Goal: Navigation & Orientation: Find specific page/section

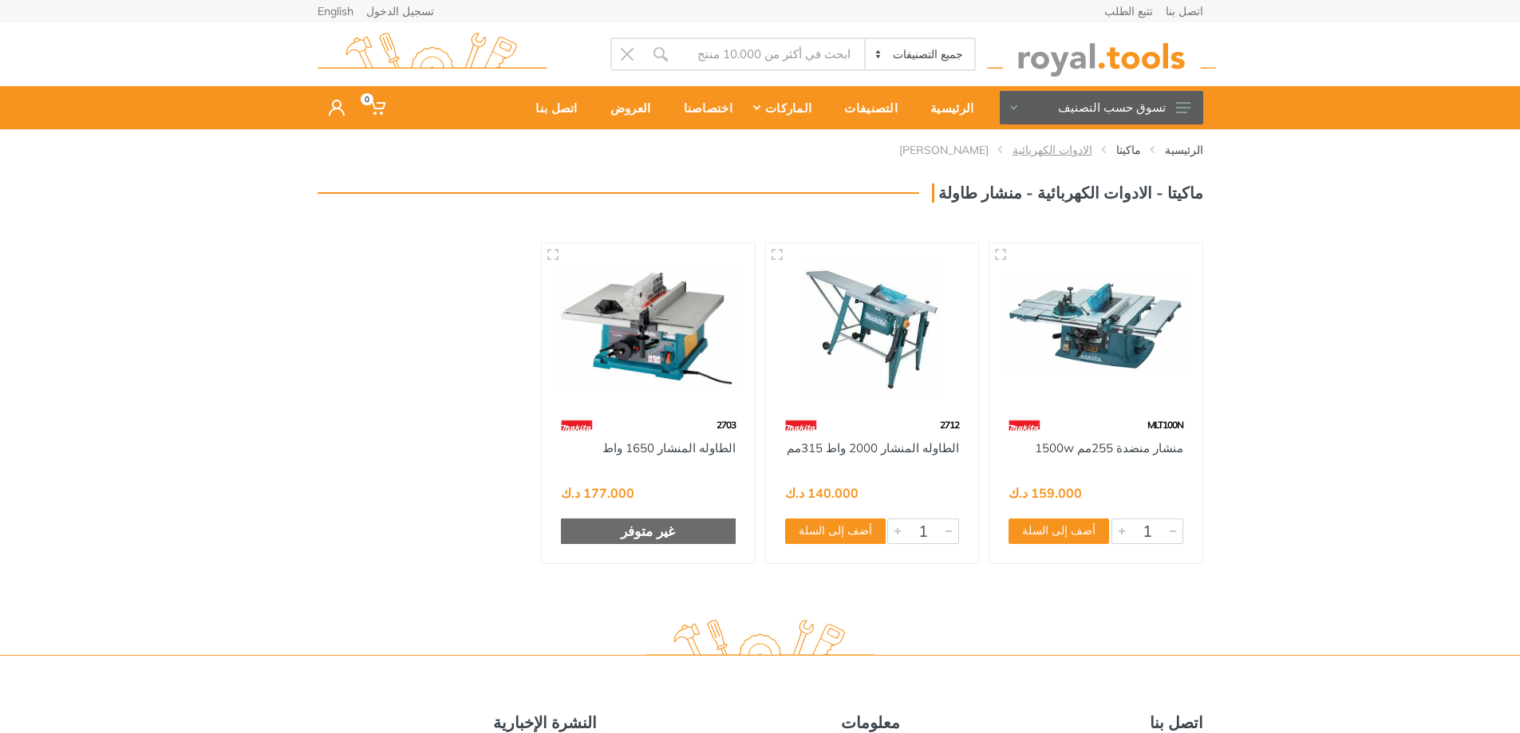
click at [1062, 147] on link "الادوات الكهربائية" at bounding box center [1052, 150] width 80 height 16
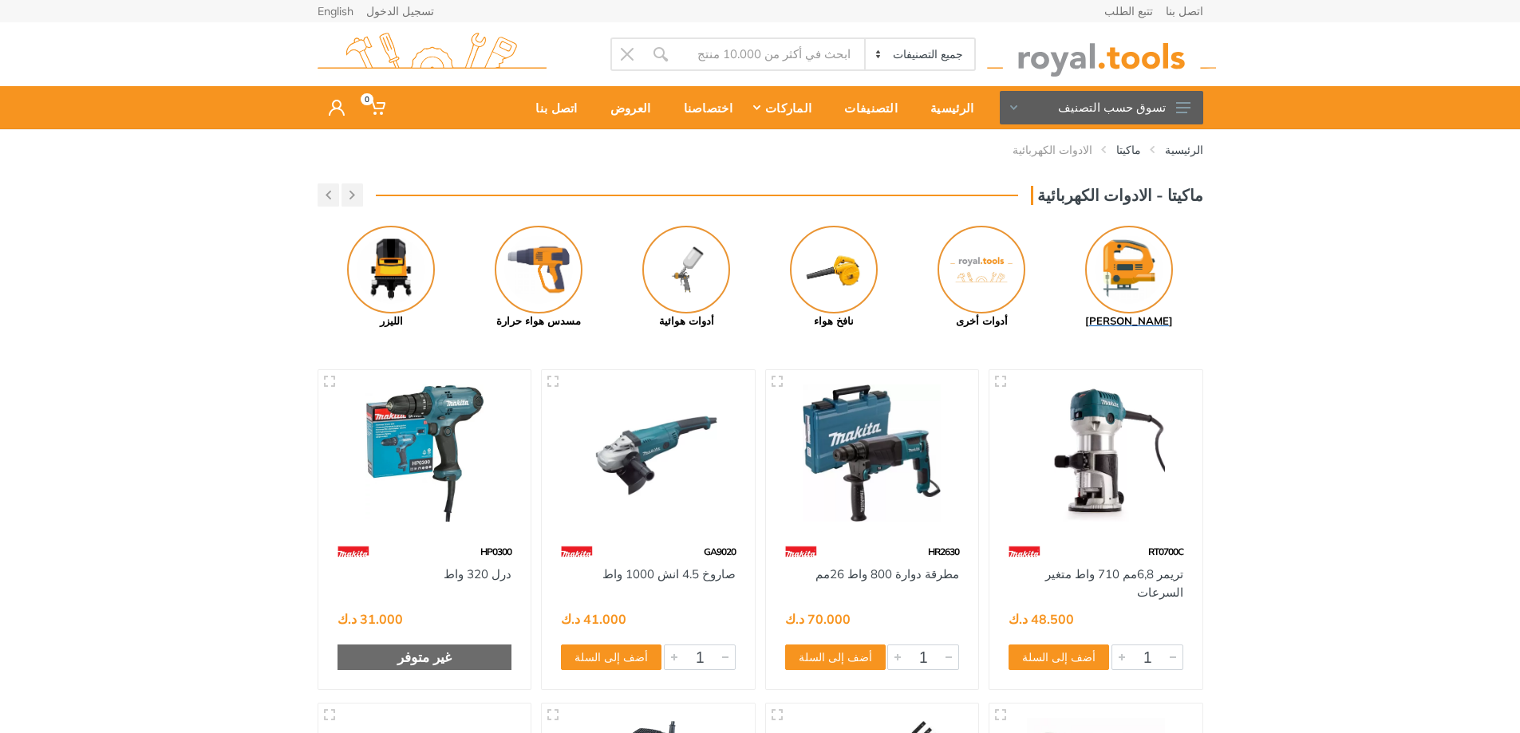
click at [1123, 265] on img at bounding box center [1129, 270] width 88 height 88
